Goal: Navigation & Orientation: Find specific page/section

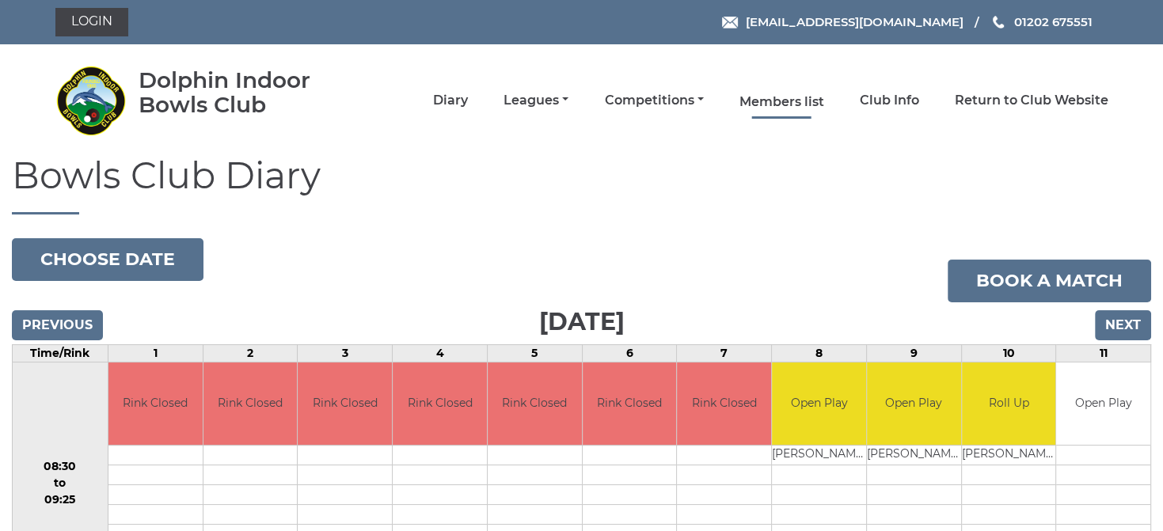
click at [806, 96] on link "Members list" at bounding box center [781, 101] width 85 height 17
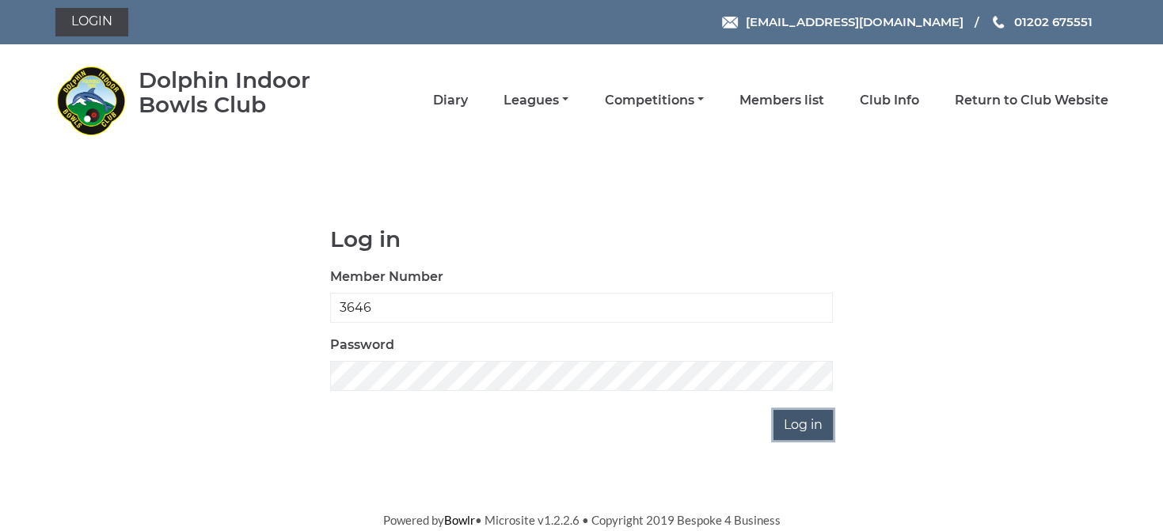
click at [787, 426] on input "Log in" at bounding box center [802, 425] width 59 height 30
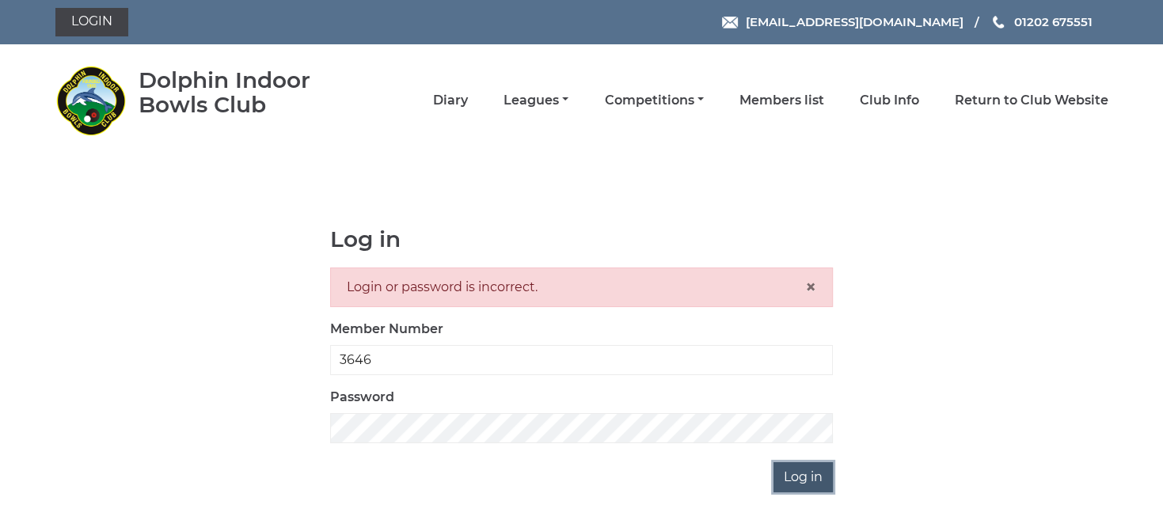
click at [794, 484] on input "Log in" at bounding box center [802, 477] width 59 height 30
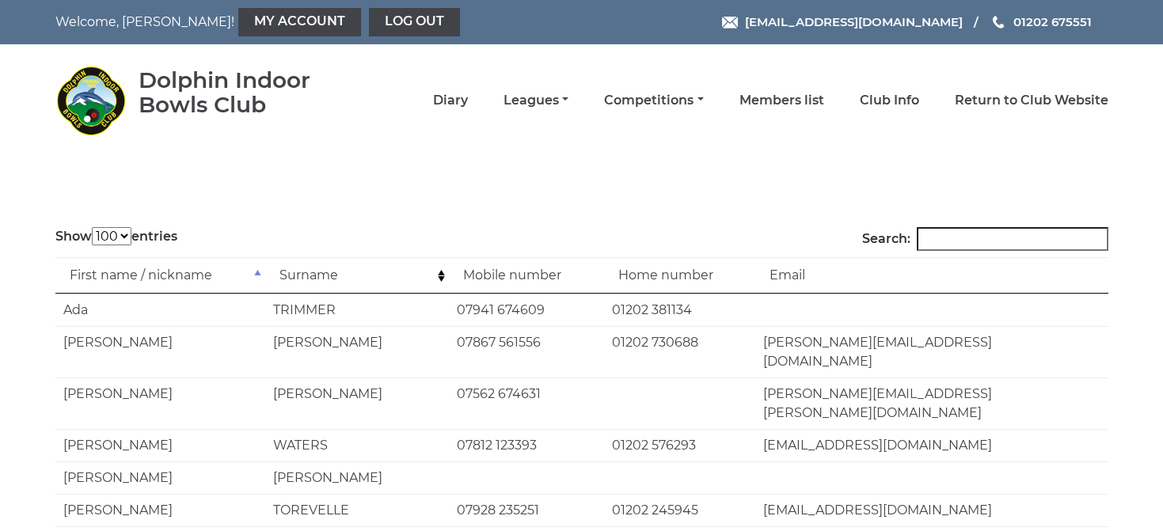
select select "100"
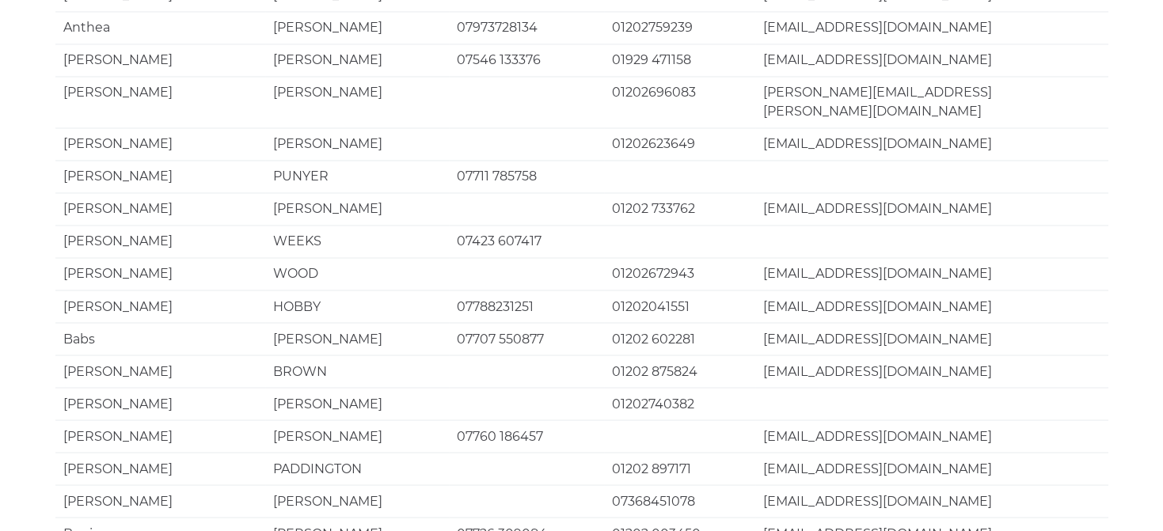
scroll to position [2562, 0]
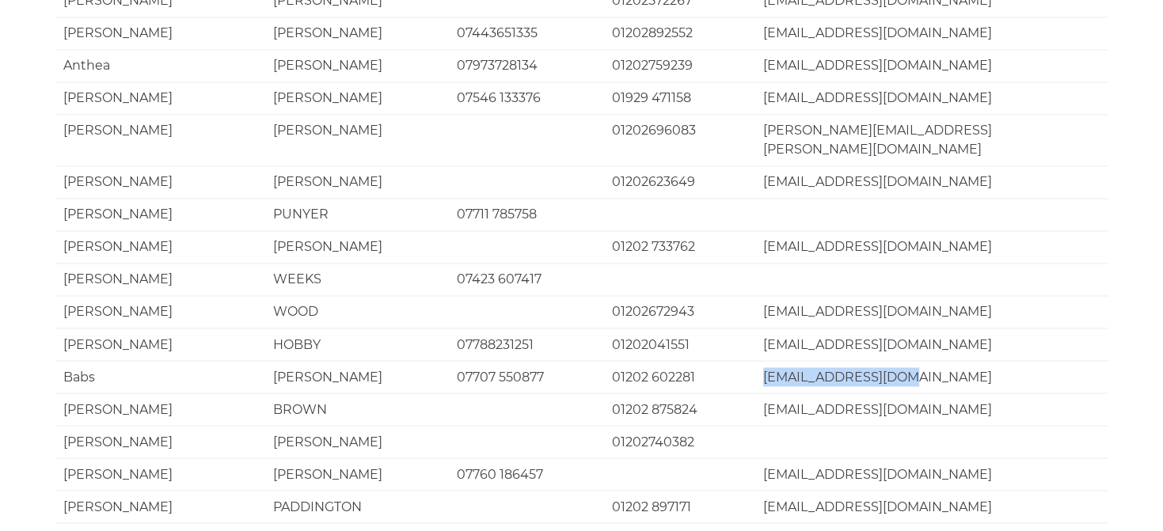
drag, startPoint x: 764, startPoint y: 138, endPoint x: 911, endPoint y: 127, distance: 147.6
click at [911, 360] on td "babsh2712@gmail.com" at bounding box center [931, 376] width 352 height 32
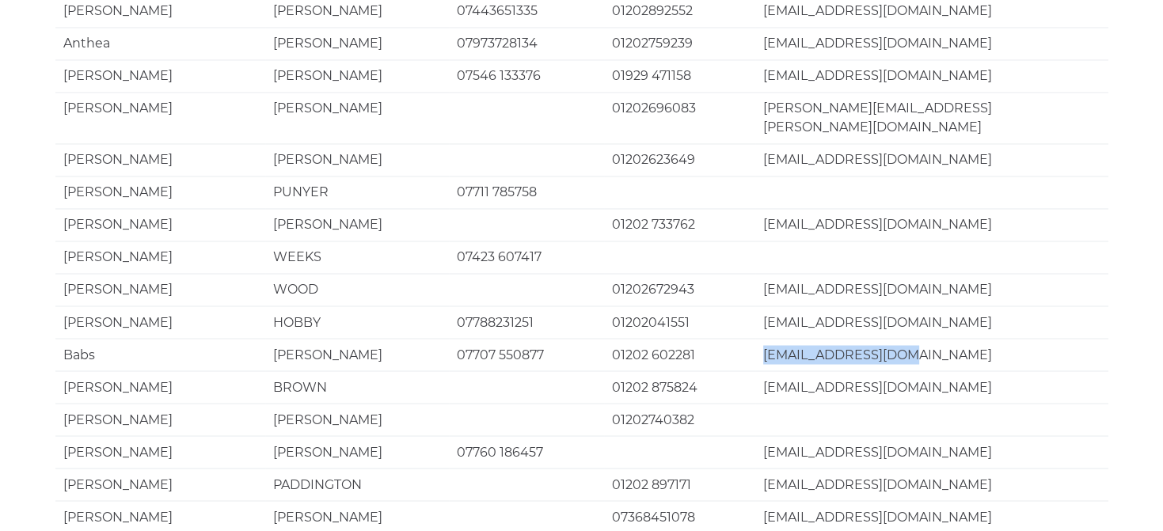
scroll to position [2451, 0]
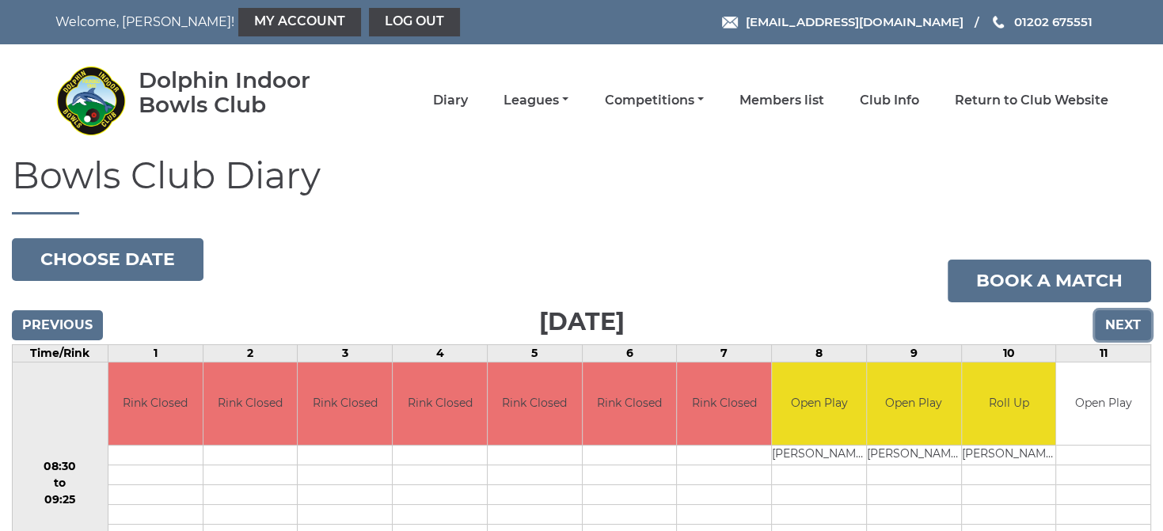
click at [1127, 324] on input "Next" at bounding box center [1122, 325] width 56 height 30
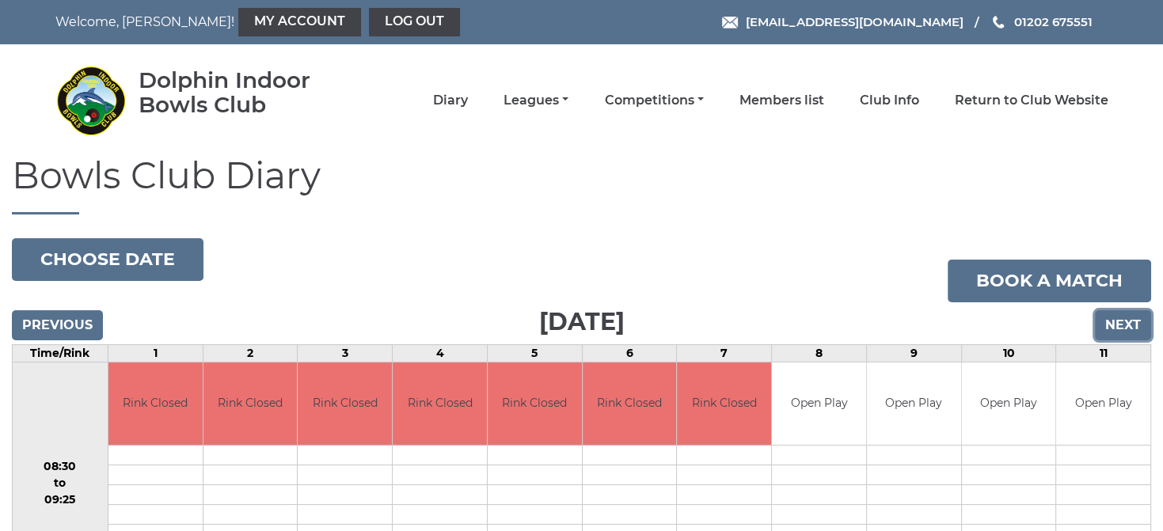
click at [1112, 314] on input "Next" at bounding box center [1122, 325] width 56 height 30
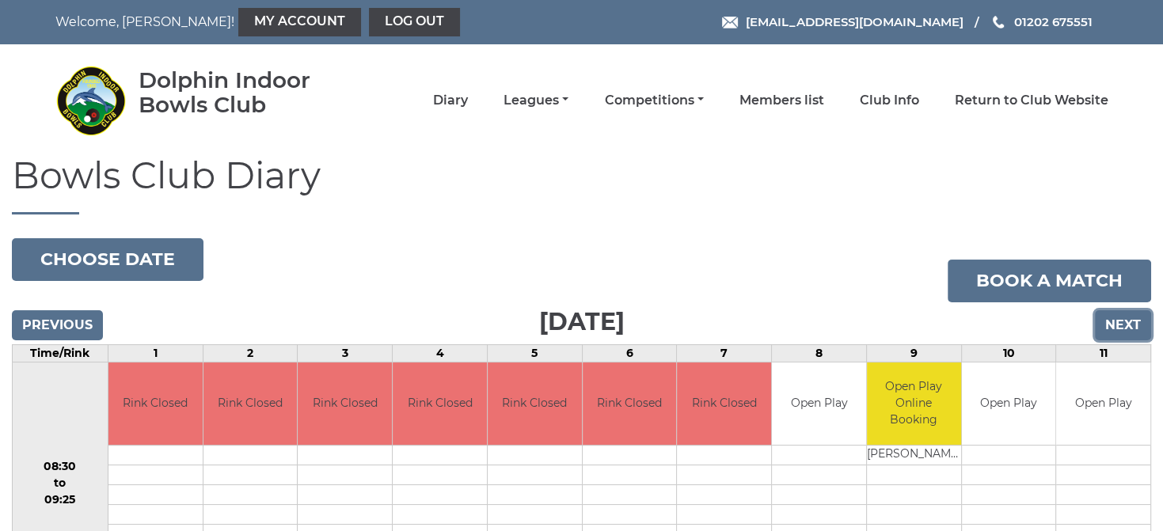
click at [1113, 321] on input "Next" at bounding box center [1122, 325] width 56 height 30
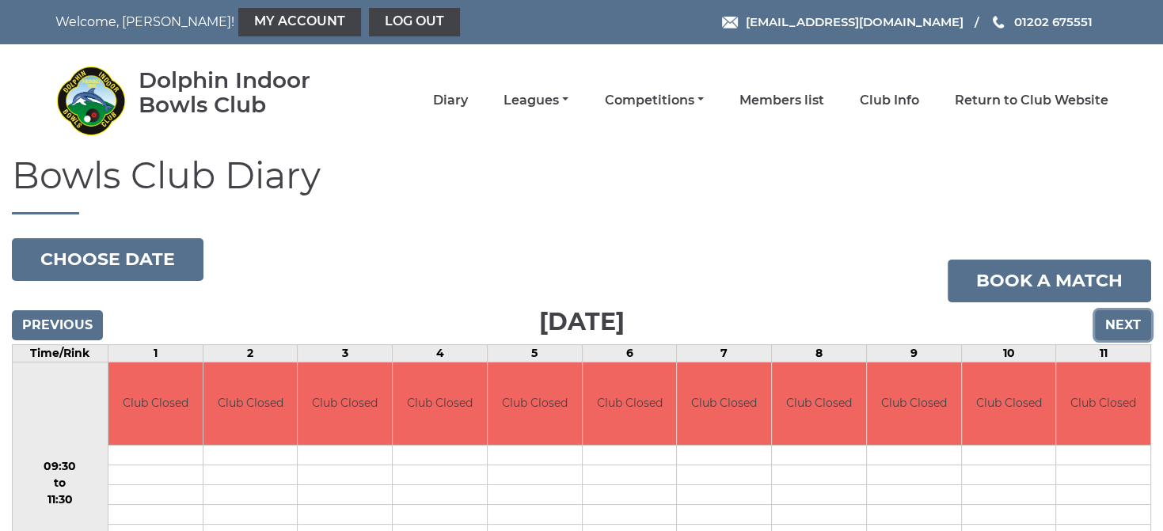
click at [1113, 321] on input "Next" at bounding box center [1122, 325] width 56 height 30
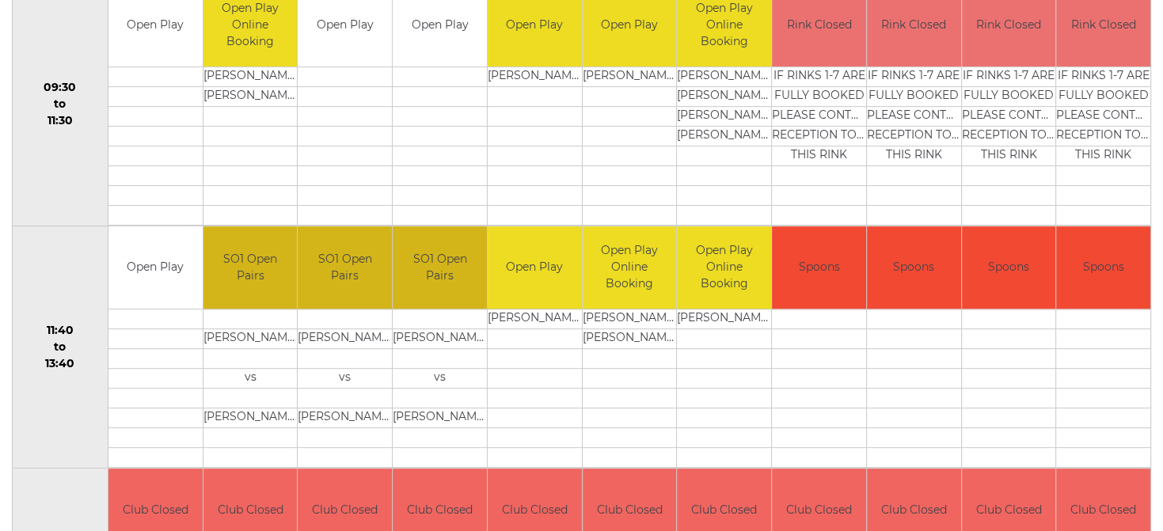
scroll to position [668, 0]
